Goal: Navigation & Orientation: Find specific page/section

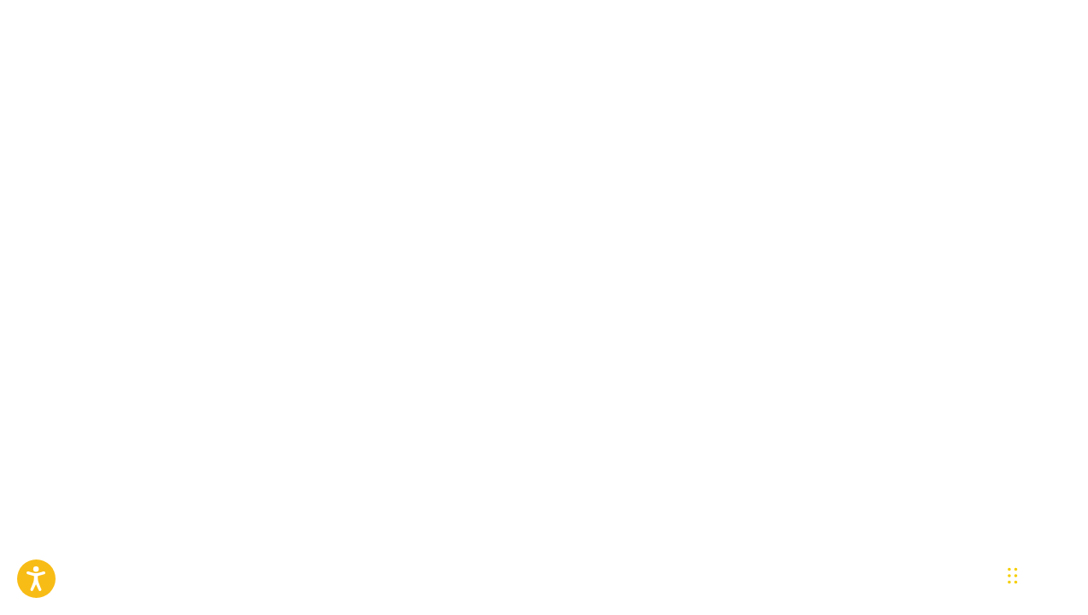
click at [247, 461] on body "Press Option+1 for screen-reader mode, Option+0 to cancel Accessibility Screen-…" at bounding box center [544, 307] width 1088 height 615
click at [431, 310] on body "Accessibility Screen-Reader Guide, Feedback, and Issue Reporting | New window C…" at bounding box center [544, 307] width 1088 height 615
click at [826, 224] on body "Accessibility Screen-Reader Guide, Feedback, and Issue Reporting | New window C…" at bounding box center [544, 307] width 1088 height 615
click at [826, 574] on div "Widget de chat" at bounding box center [1044, 574] width 85 height 82
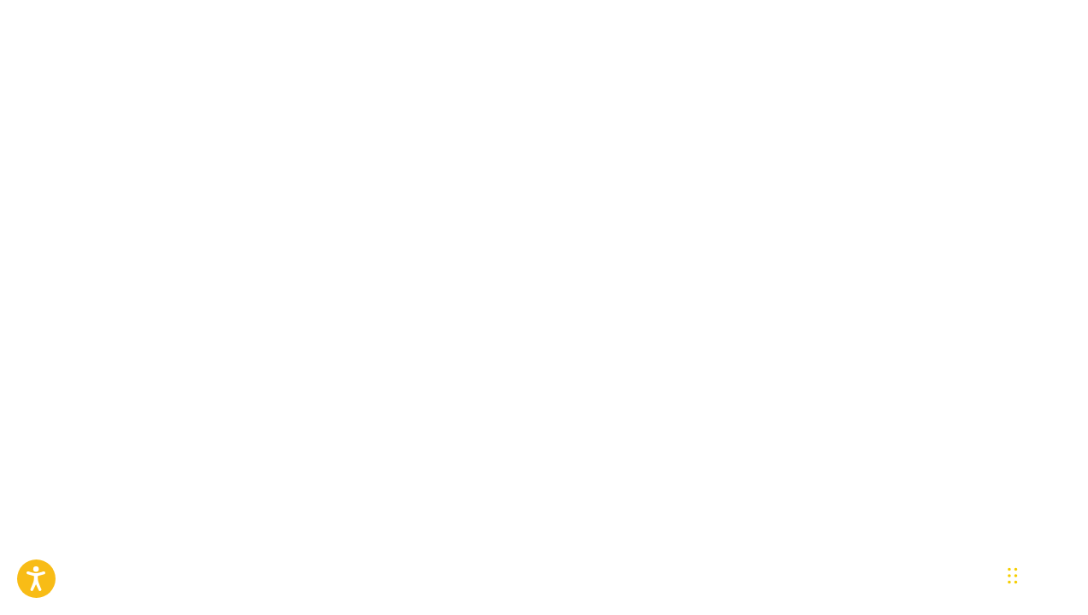
click at [826, 574] on div "Widget de chat" at bounding box center [1044, 574] width 85 height 82
click at [507, 87] on body "Accessibility Screen-Reader Guide, Feedback, and Issue Reporting | New window C…" at bounding box center [544, 307] width 1088 height 615
click at [600, 335] on body "Accessibility Screen-Reader Guide, Feedback, and Issue Reporting | New window C…" at bounding box center [544, 307] width 1088 height 615
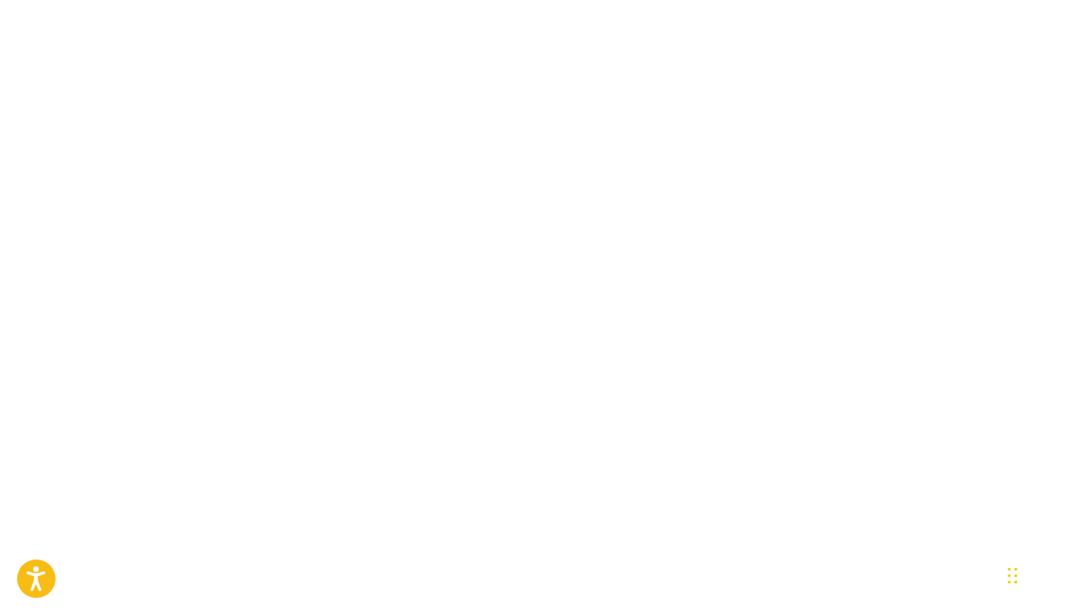
click at [608, 144] on body "Accessibility Screen-Reader Guide, Feedback, and Issue Reporting | New window C…" at bounding box center [544, 307] width 1088 height 615
